Goal: Information Seeking & Learning: Learn about a topic

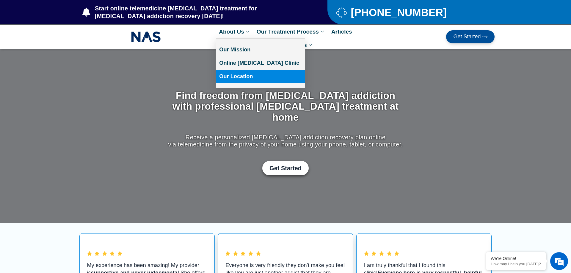
click at [237, 76] on link "Our Location" at bounding box center [260, 76] width 89 height 13
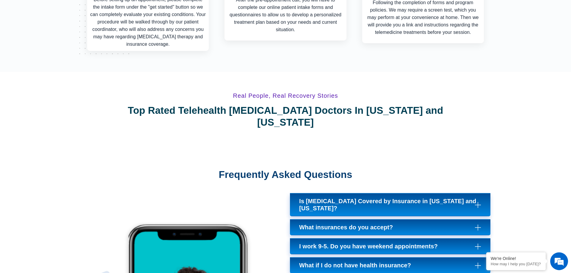
scroll to position [2248, 0]
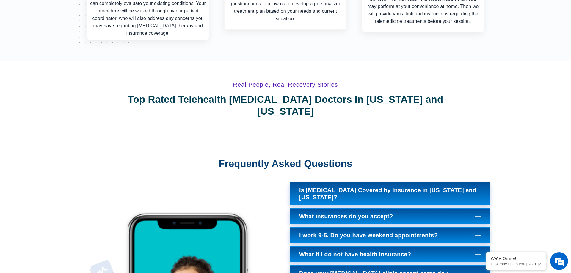
click at [474, 227] on link "I work 9-5. Do you have weekend appointments?" at bounding box center [390, 235] width 200 height 16
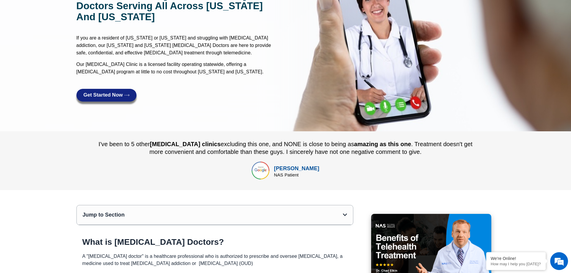
scroll to position [0, 0]
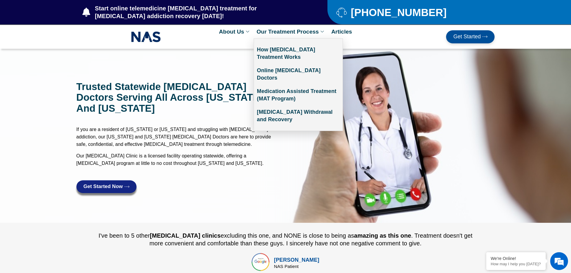
click at [320, 30] on link "Our Treatment Process" at bounding box center [291, 31] width 75 height 13
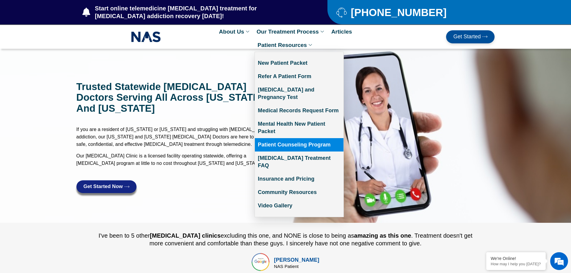
click at [314, 138] on link "Patient Counseling Program" at bounding box center [299, 144] width 89 height 13
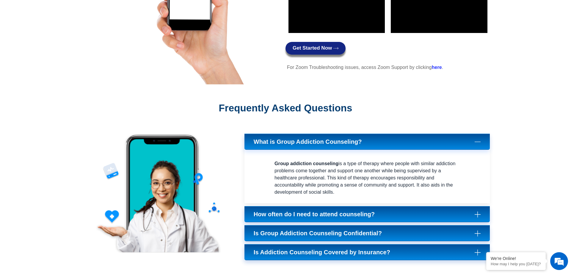
scroll to position [821, 0]
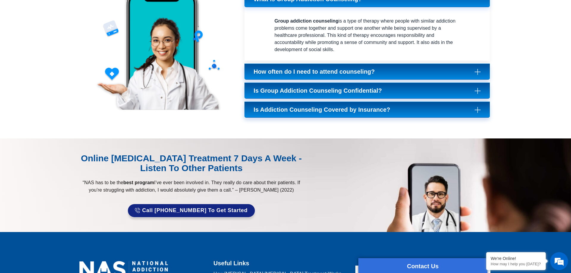
click at [475, 92] on icon at bounding box center [478, 91] width 6 height 6
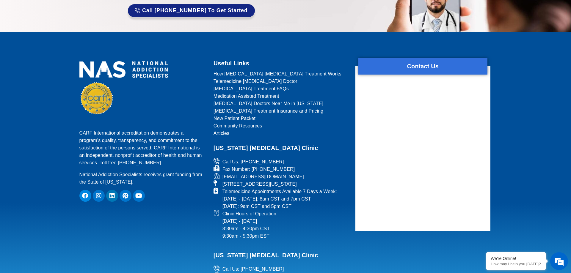
scroll to position [1106, 0]
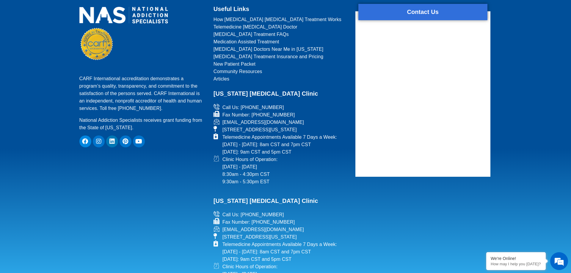
click at [222, 79] on span "Articles" at bounding box center [221, 78] width 16 height 7
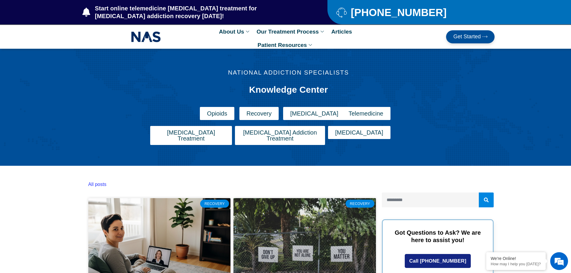
click at [372, 113] on span "Telemedicine" at bounding box center [365, 114] width 35 height 6
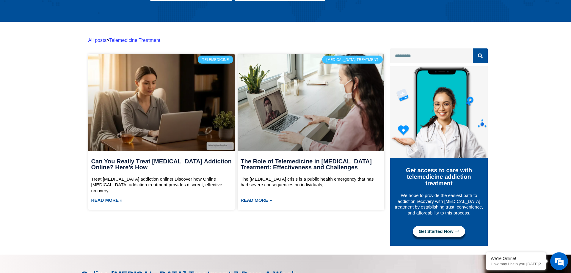
scroll to position [120, 0]
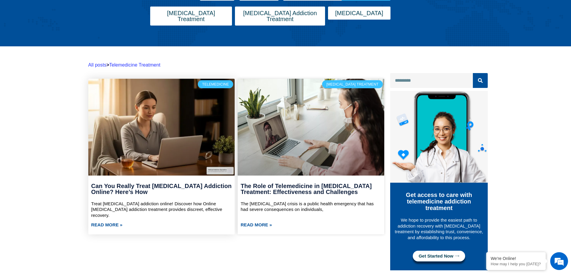
click at [111, 221] on link "Read More »" at bounding box center [106, 224] width 31 height 7
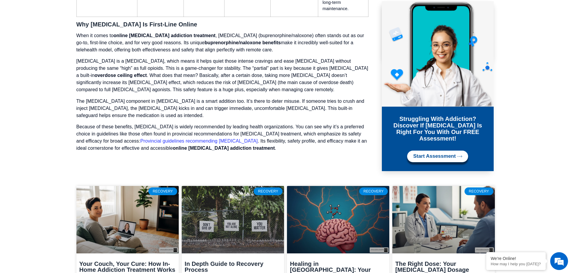
scroll to position [1891, 0]
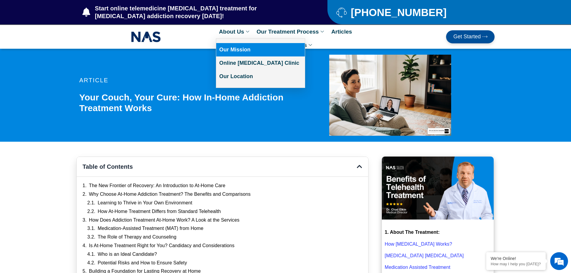
click at [237, 50] on link "Our Mission" at bounding box center [260, 49] width 89 height 13
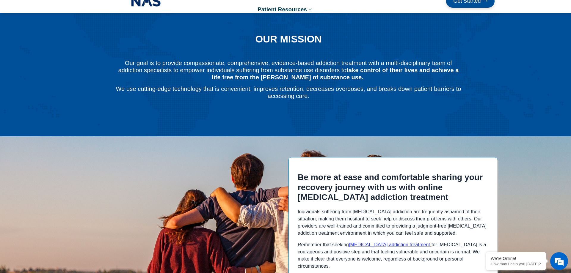
scroll to position [107, 0]
